Goal: Task Accomplishment & Management: Manage account settings

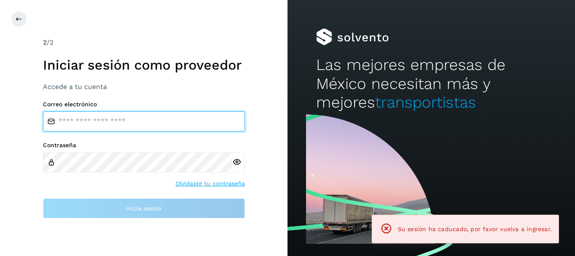
click at [131, 120] on input "email" at bounding box center [144, 121] width 202 height 20
type input "**********"
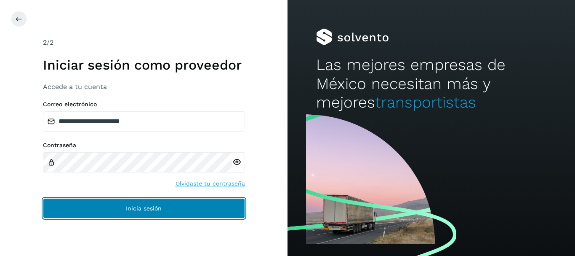
click at [128, 206] on span "Inicia sesión" at bounding box center [144, 208] width 36 height 6
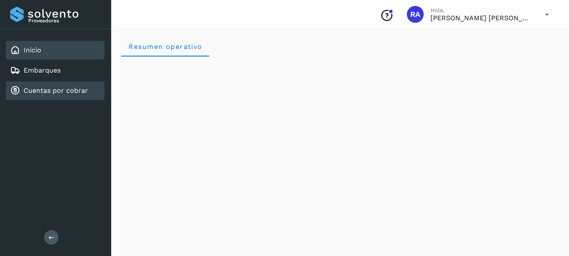
click at [57, 88] on link "Cuentas por cobrar" at bounding box center [56, 90] width 64 height 8
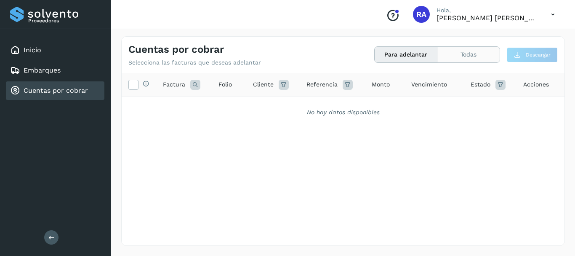
click at [468, 56] on button "Todas" at bounding box center [469, 55] width 62 height 16
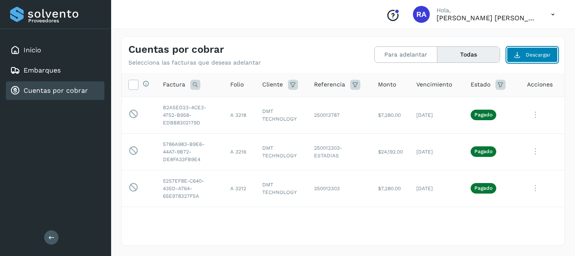
click at [545, 52] on span "Descargar" at bounding box center [538, 55] width 25 height 8
